Goal: Information Seeking & Learning: Stay updated

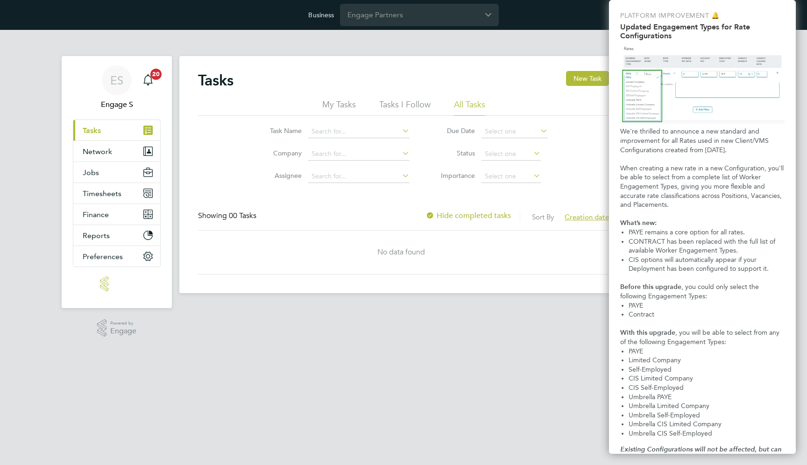
click at [248, 308] on html "Business Engage Partners ES Engage S Notifications 20 Applications: Current pag…" at bounding box center [403, 154] width 807 height 308
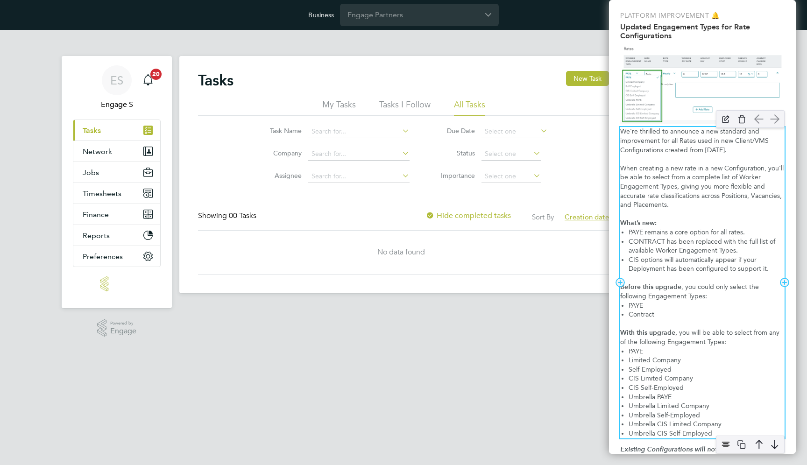
click at [670, 156] on div "We're thrilled to announce a new standard and improvement for all Rates used in…" at bounding box center [702, 282] width 164 height 311
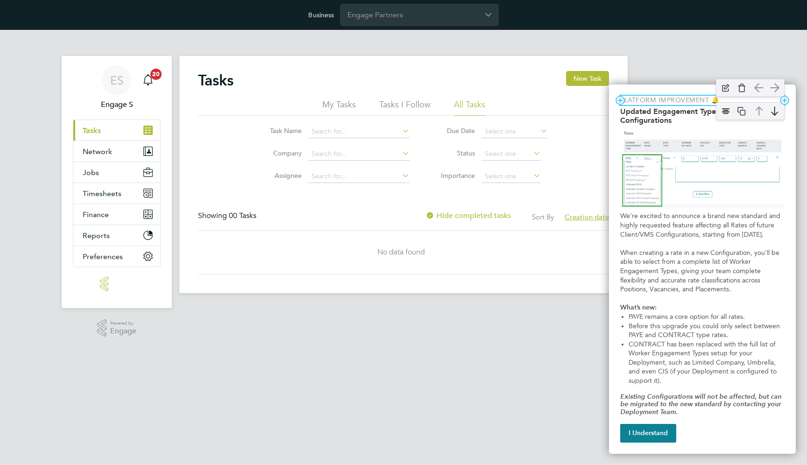
click at [640, 100] on p "Platform Improvement 🔔" at bounding box center [702, 100] width 164 height 9
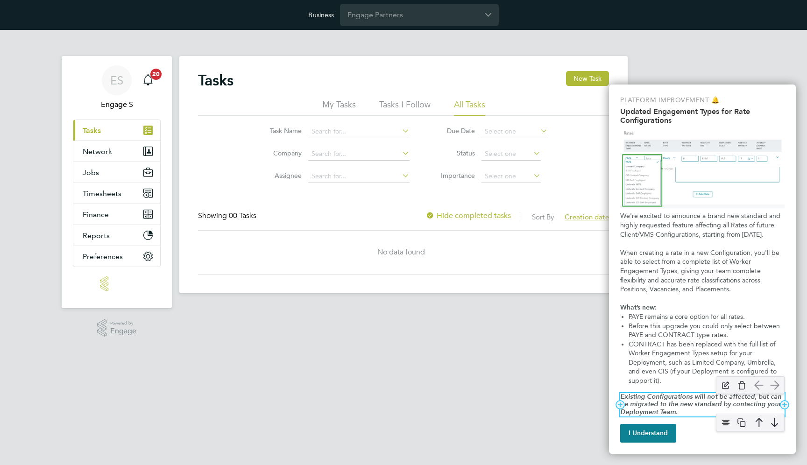
click at [656, 405] on em "Existing Configurations will not be affected, but can be migrated to the new st…" at bounding box center [701, 405] width 163 height 24
click at [643, 401] on em "Existing Configurations will not be affected, but can be migrated to the new st…" at bounding box center [701, 405] width 163 height 24
click at [668, 403] on em "Existing Configurations will not be affected, but can be migrated to the new st…" at bounding box center [701, 405] width 163 height 24
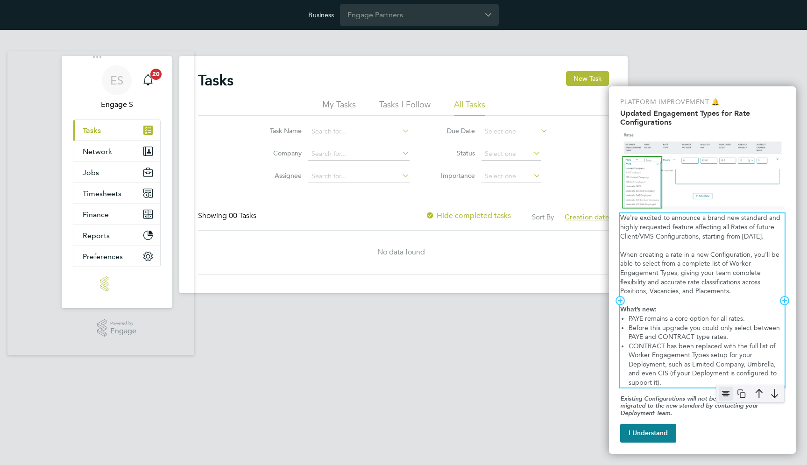
click at [729, 392] on img "Updated Worker Engagement Type Options" at bounding box center [725, 393] width 14 height 14
click at [669, 340] on li "Before this upgrade you could only select between PAYE and CONTRACT type rates." at bounding box center [706, 332] width 156 height 18
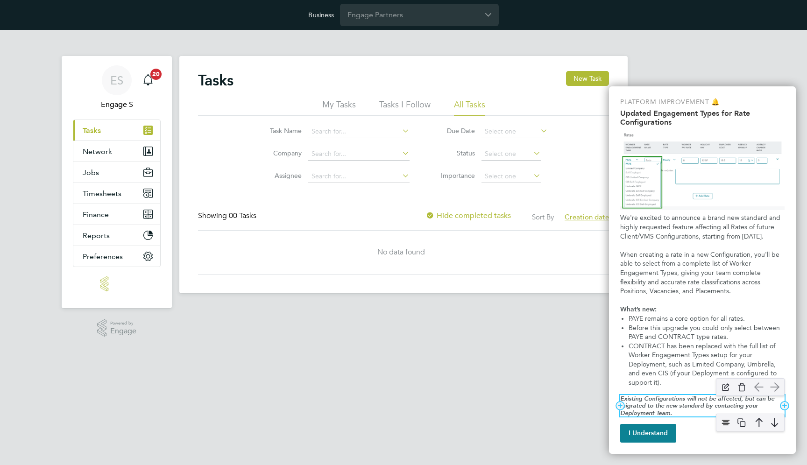
click at [661, 400] on em "Existing Configurations will not be affected, but can be migrated to the new st…" at bounding box center [698, 405] width 156 height 21
click at [331, 65] on div "Tasks New Task My Tasks Tasks I Follow All Tasks Task Name Company Assignee Due…" at bounding box center [403, 174] width 448 height 237
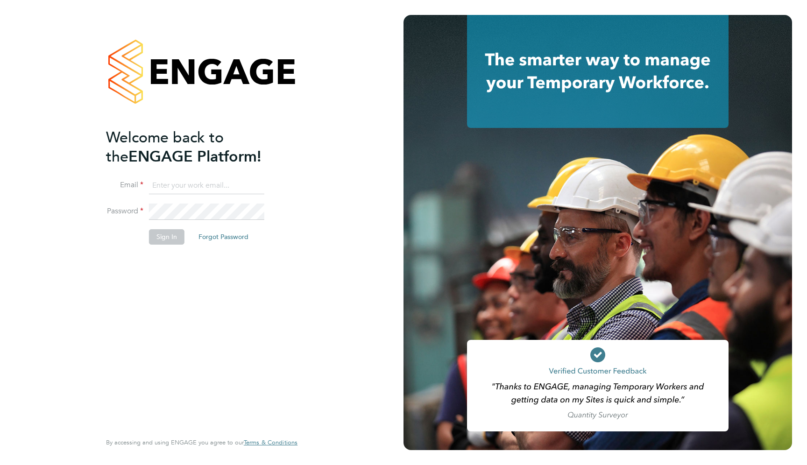
click at [175, 184] on input at bounding box center [206, 185] width 115 height 17
type input "[EMAIL_ADDRESS][DOMAIN_NAME]"
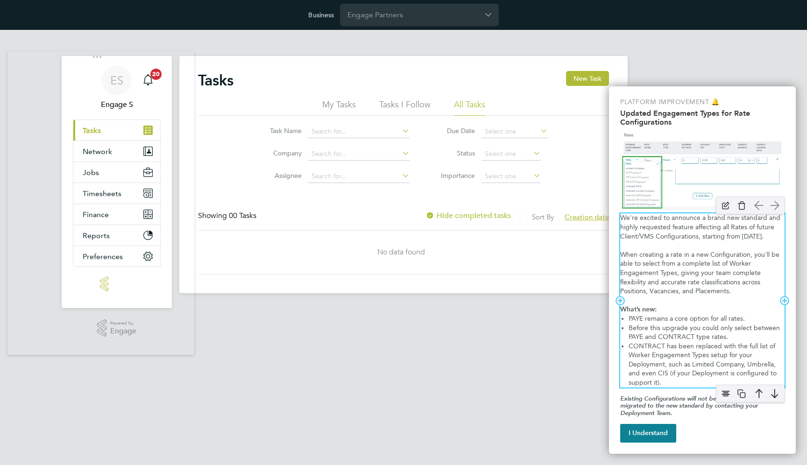
click at [687, 230] on p "We're excited to announce a brand new standard and highly requested feature aff…" at bounding box center [702, 227] width 164 height 28
